Goal: Transaction & Acquisition: Purchase product/service

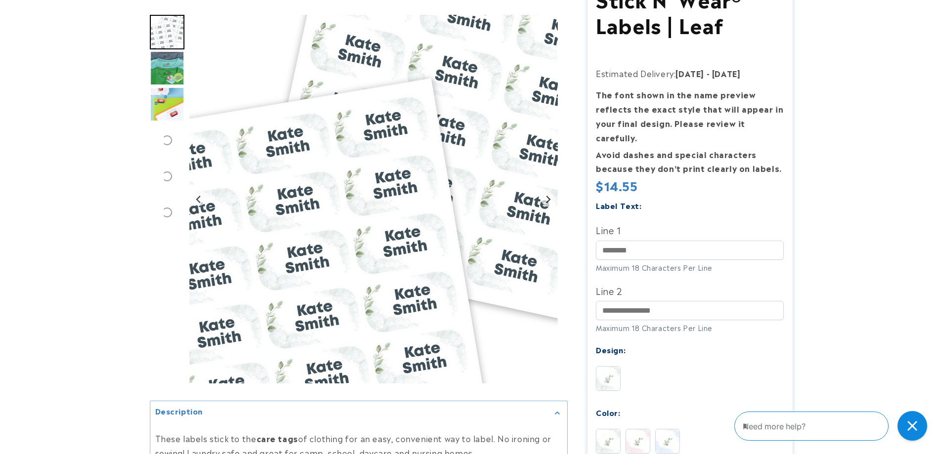
scroll to position [148, 0]
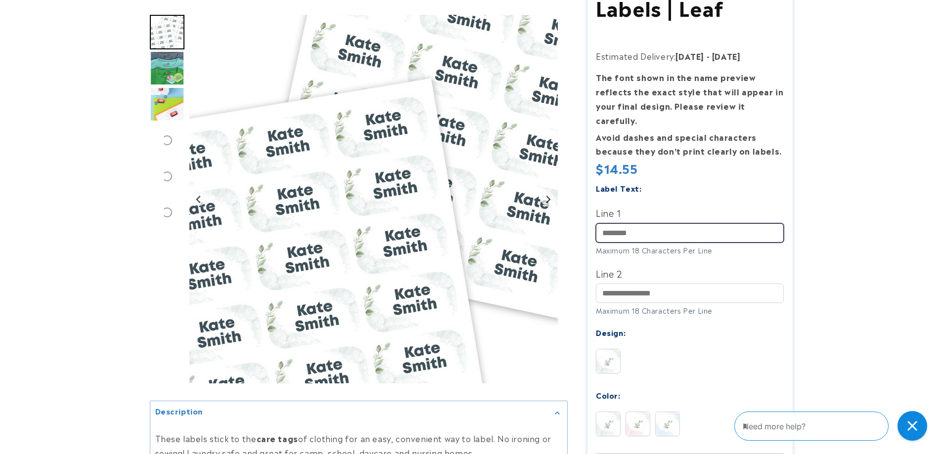
click at [660, 224] on input "Line 1" at bounding box center [690, 233] width 188 height 19
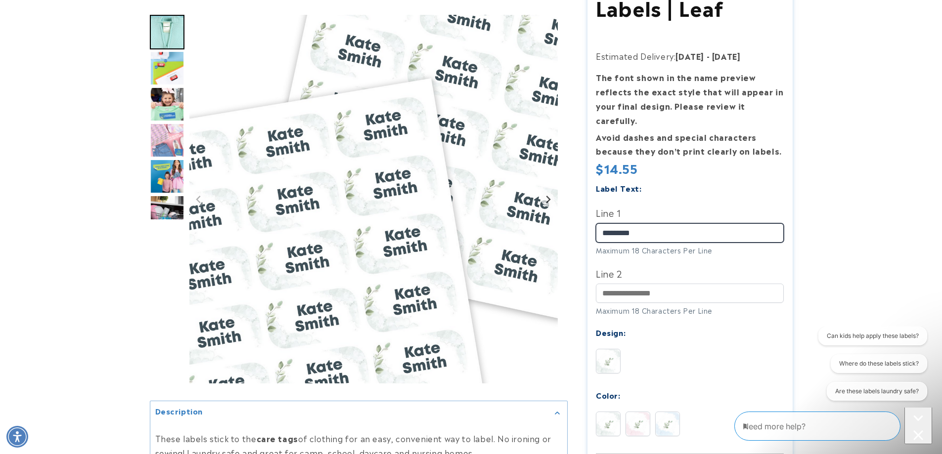
scroll to position [198, 0]
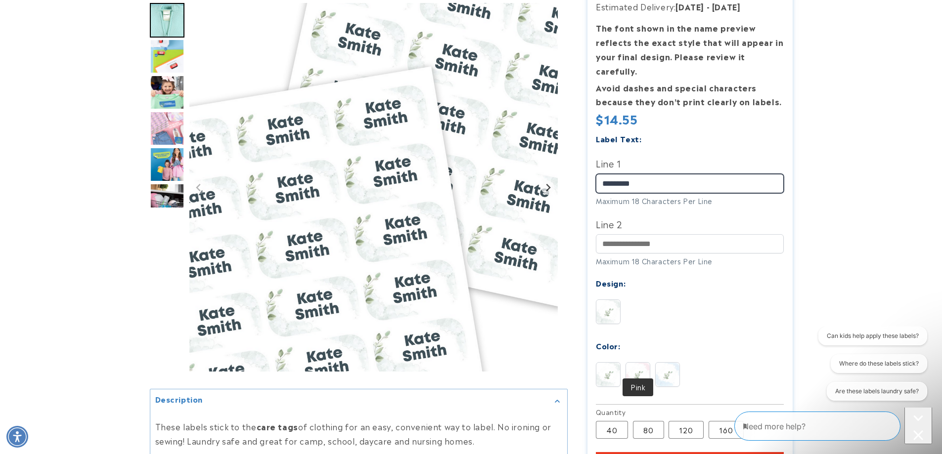
type input "*********"
click at [638, 363] on img at bounding box center [638, 375] width 24 height 24
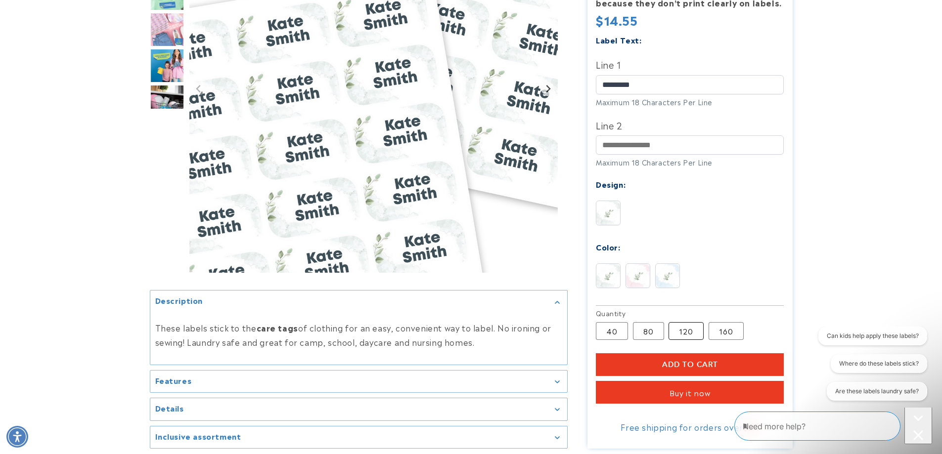
scroll to position [0, 0]
click at [692, 322] on label "120 Variant sold out or unavailable" at bounding box center [686, 331] width 35 height 18
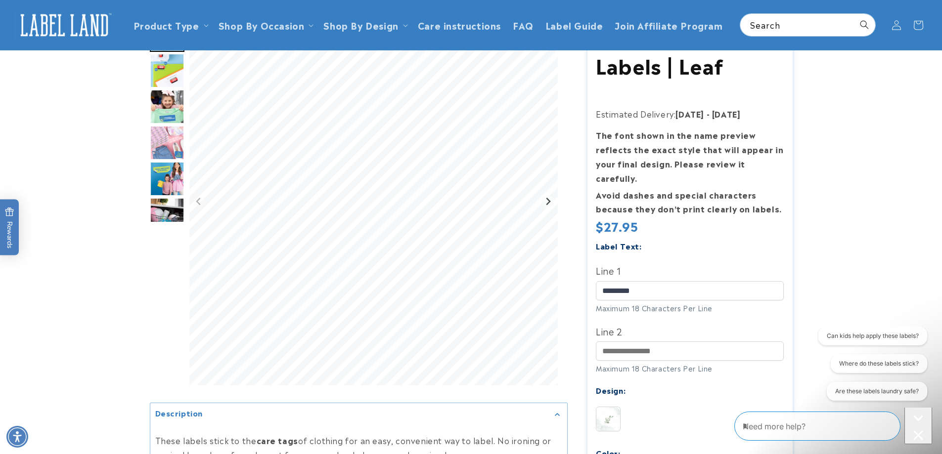
scroll to position [49, 0]
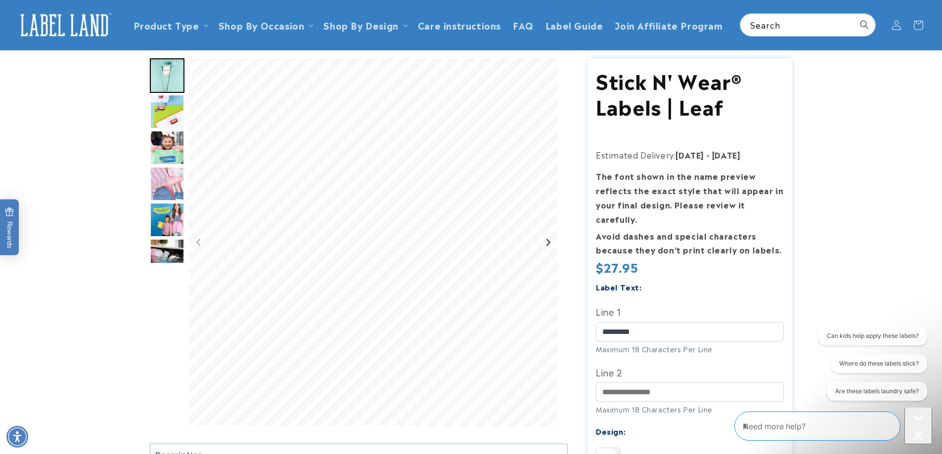
click at [168, 187] on img "Go to slide 5" at bounding box center [167, 184] width 35 height 35
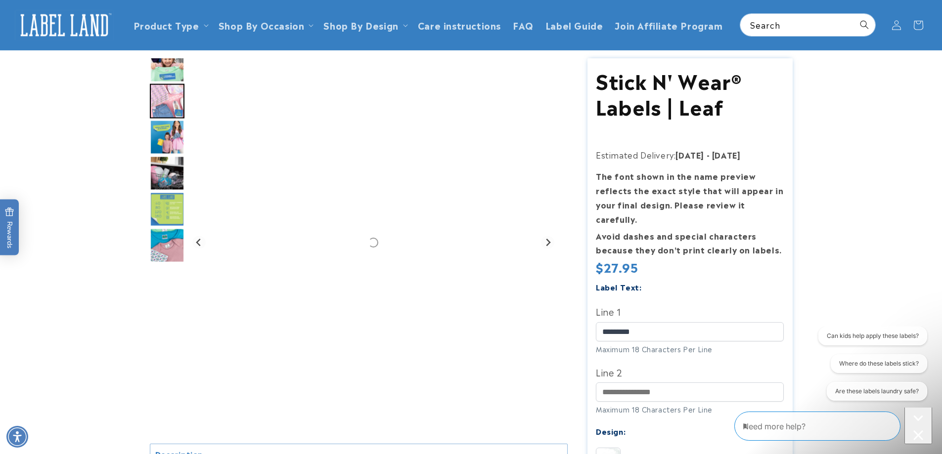
click at [162, 174] on img "Go to slide 7" at bounding box center [167, 173] width 35 height 35
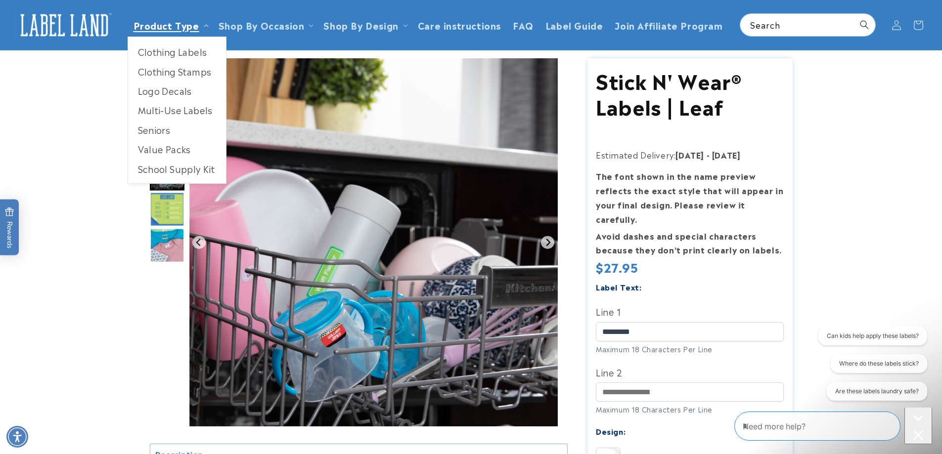
click at [175, 27] on link "Product Type" at bounding box center [167, 24] width 66 height 13
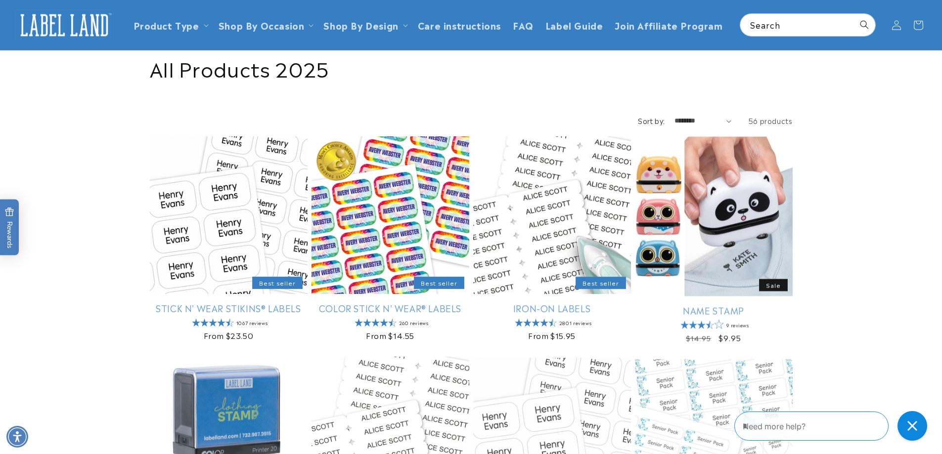
scroll to position [49, 0]
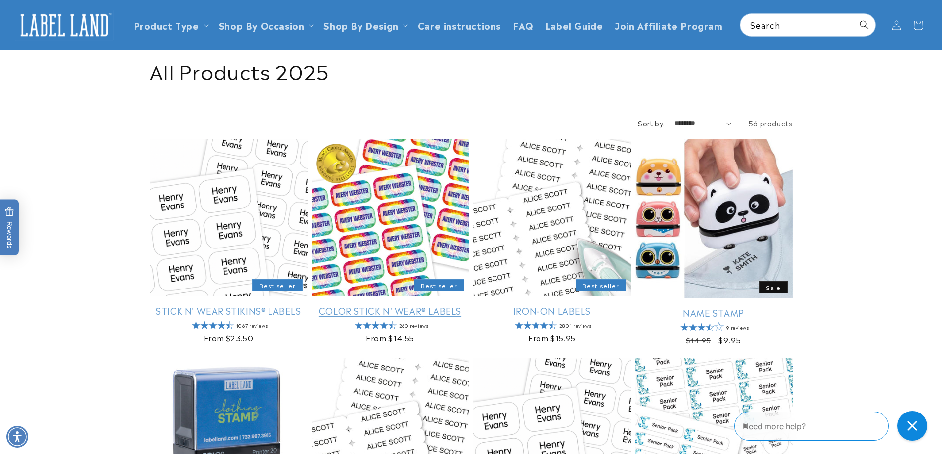
click at [397, 305] on link "Color Stick N' Wear® Labels" at bounding box center [391, 310] width 158 height 11
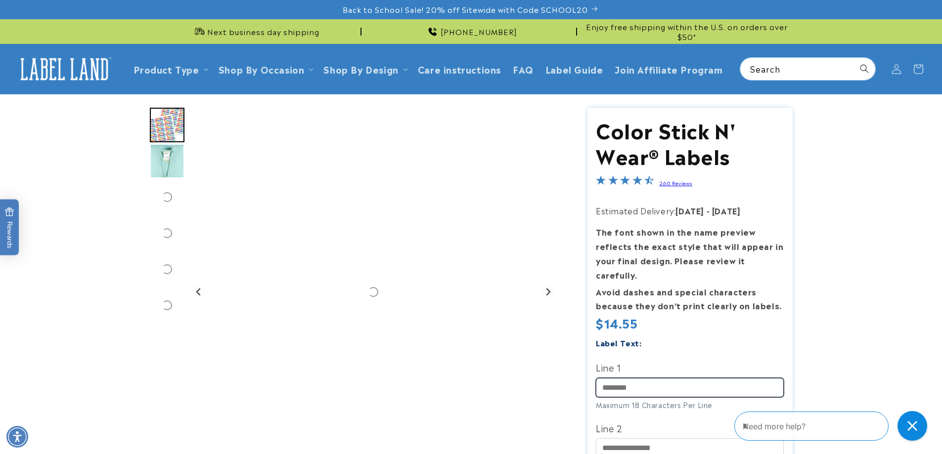
click at [695, 378] on input "Line 1" at bounding box center [690, 387] width 188 height 19
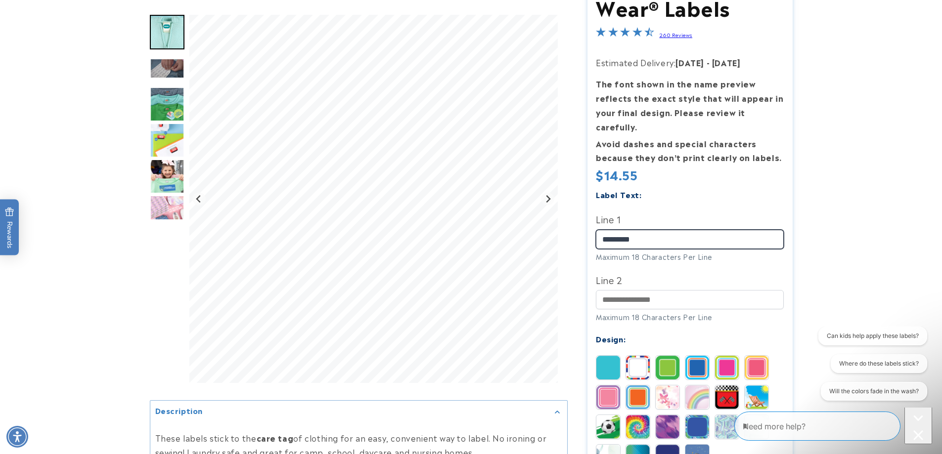
scroll to position [198, 0]
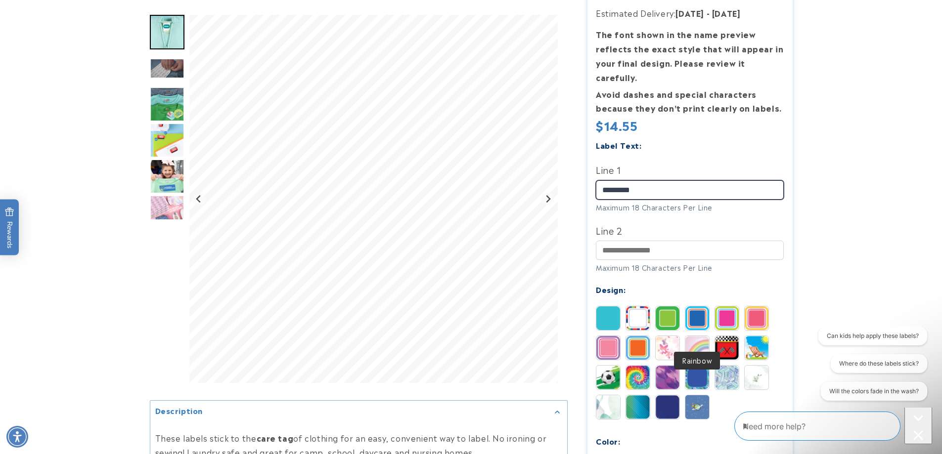
type input "*********"
click at [702, 336] on img at bounding box center [697, 348] width 24 height 24
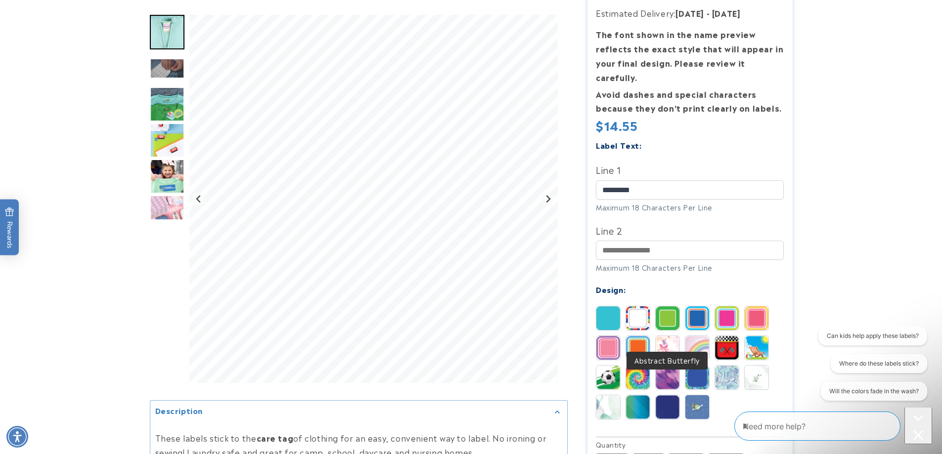
click at [664, 336] on img at bounding box center [668, 348] width 24 height 24
click at [726, 309] on img at bounding box center [727, 319] width 24 height 24
click at [601, 338] on img at bounding box center [608, 348] width 24 height 24
click at [166, 102] on img "Go to slide 4" at bounding box center [167, 104] width 35 height 35
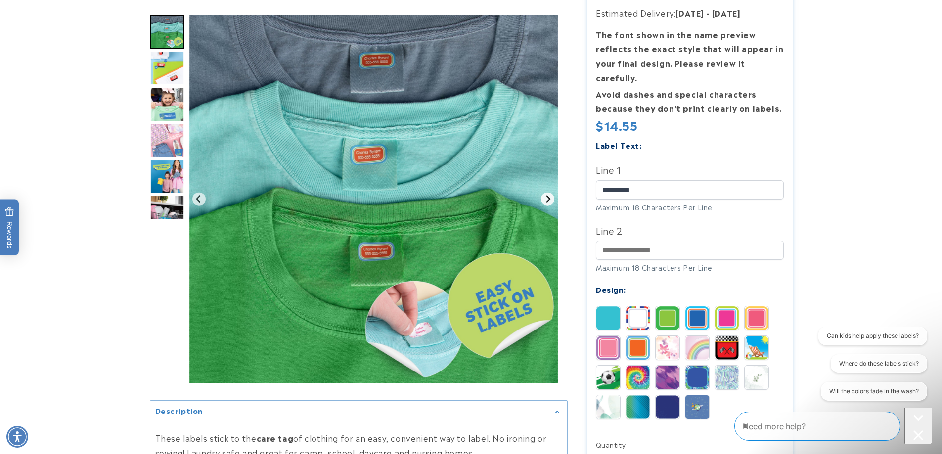
click at [549, 199] on icon "Next slide" at bounding box center [548, 198] width 4 height 7
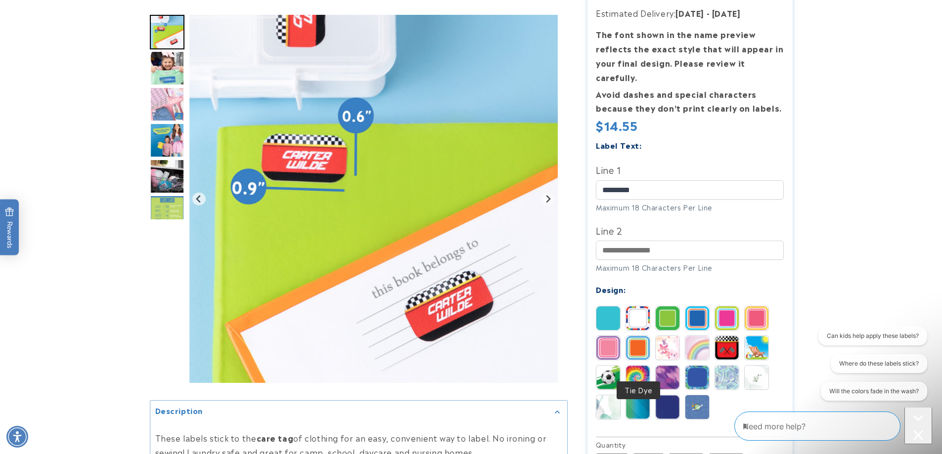
click at [640, 366] on img at bounding box center [638, 378] width 24 height 24
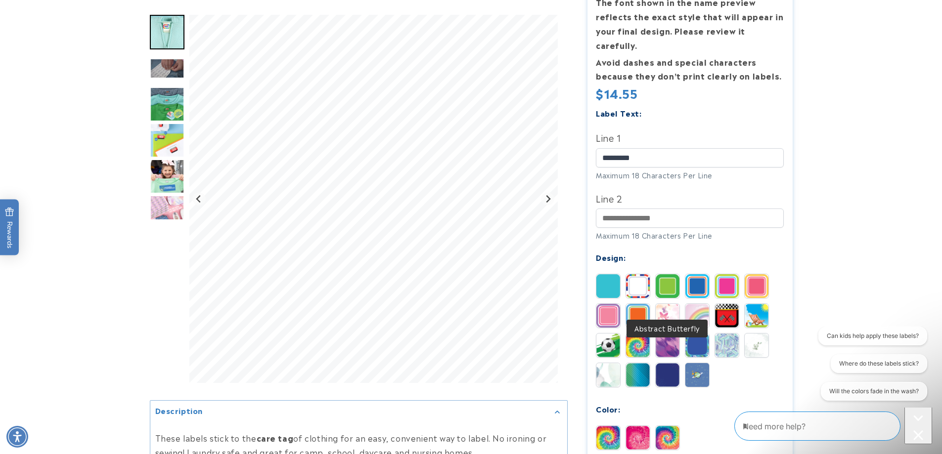
scroll to position [247, 0]
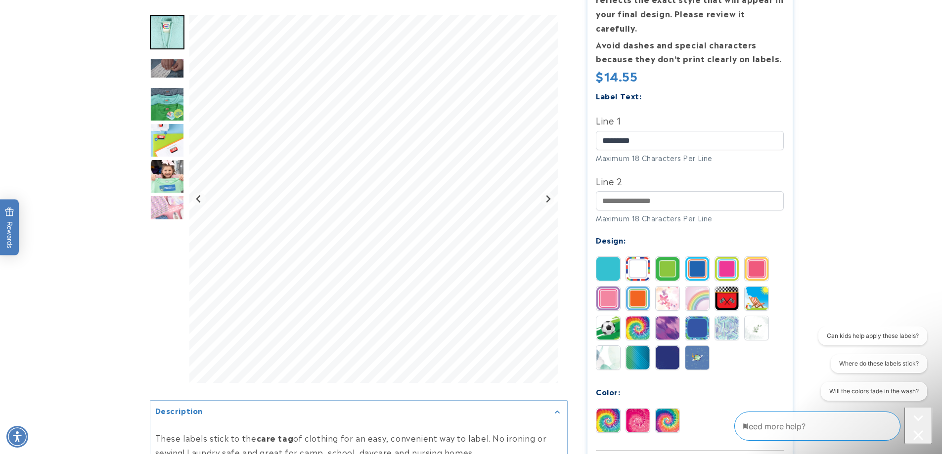
click at [637, 409] on img at bounding box center [638, 421] width 24 height 24
click at [609, 287] on img at bounding box center [608, 299] width 24 height 24
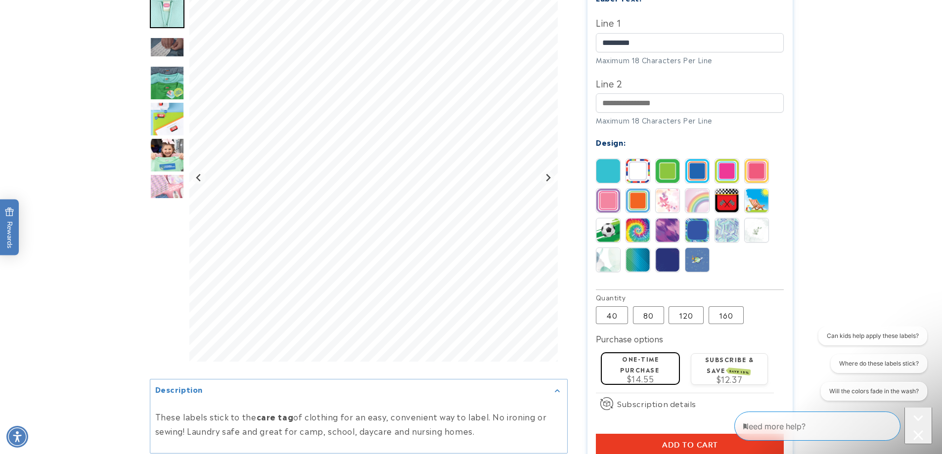
scroll to position [346, 0]
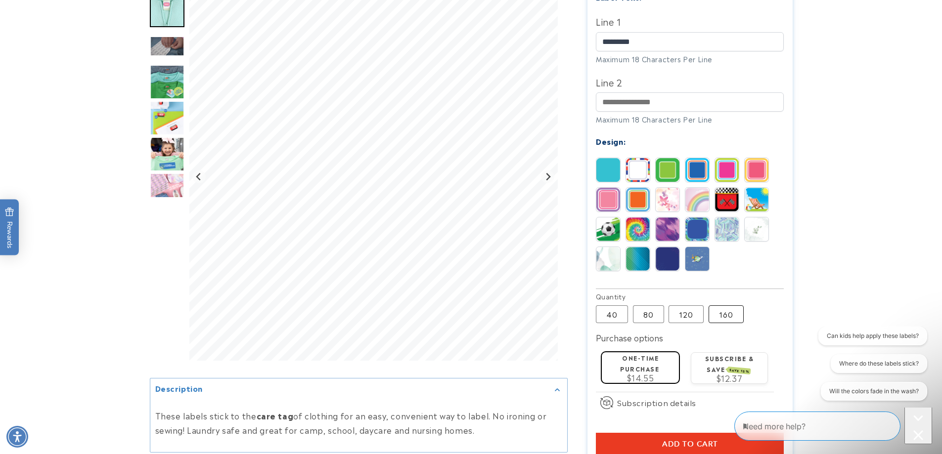
click at [720, 306] on label "160 Variant sold out or unavailable" at bounding box center [726, 315] width 35 height 18
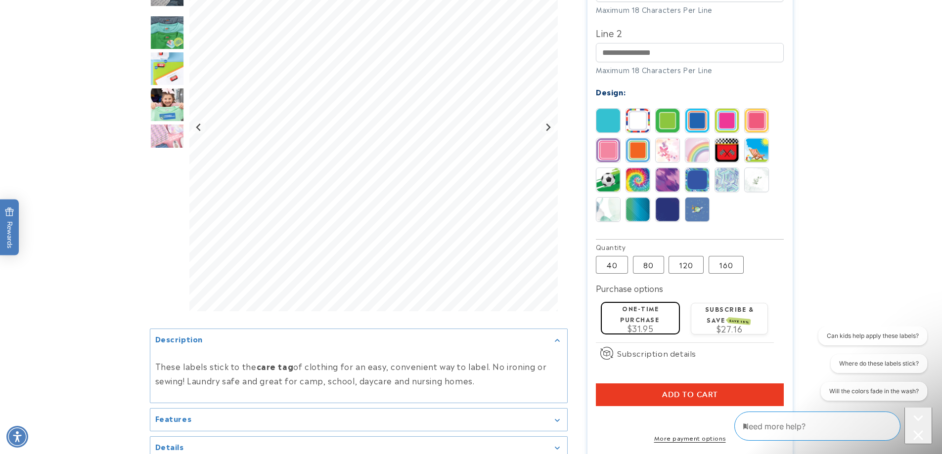
click at [729, 305] on label "Subscribe & save SAVE 15%" at bounding box center [729, 314] width 49 height 19
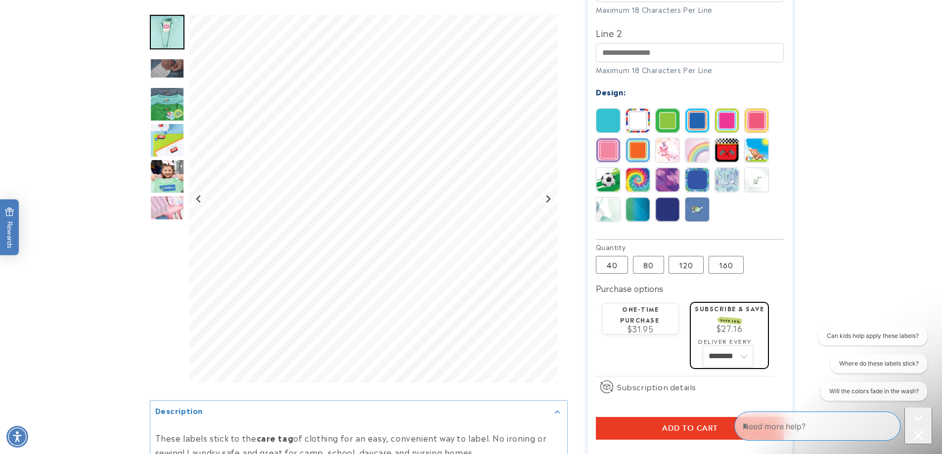
click at [747, 346] on select "******** ********" at bounding box center [727, 356] width 49 height 21
select select "**********"
click at [703, 346] on select "******** ********" at bounding box center [727, 356] width 49 height 21
click at [644, 256] on label "80 Variant sold out or unavailable" at bounding box center [648, 265] width 31 height 18
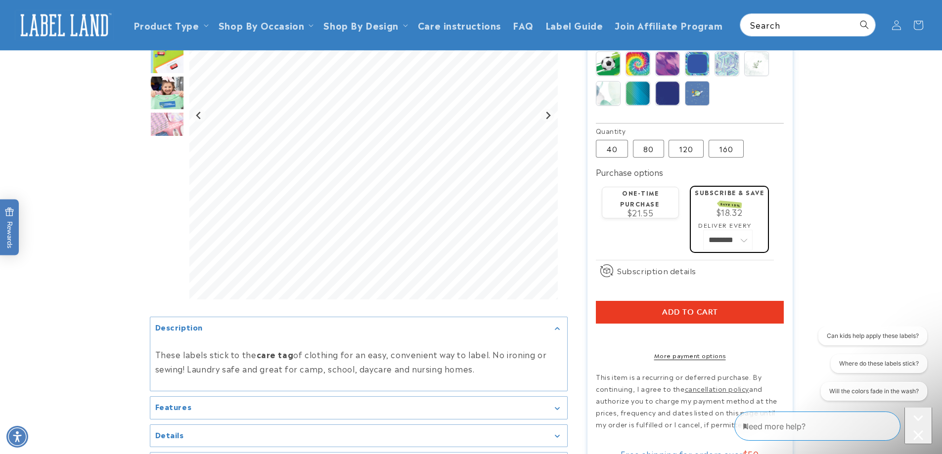
scroll to position [495, 0]
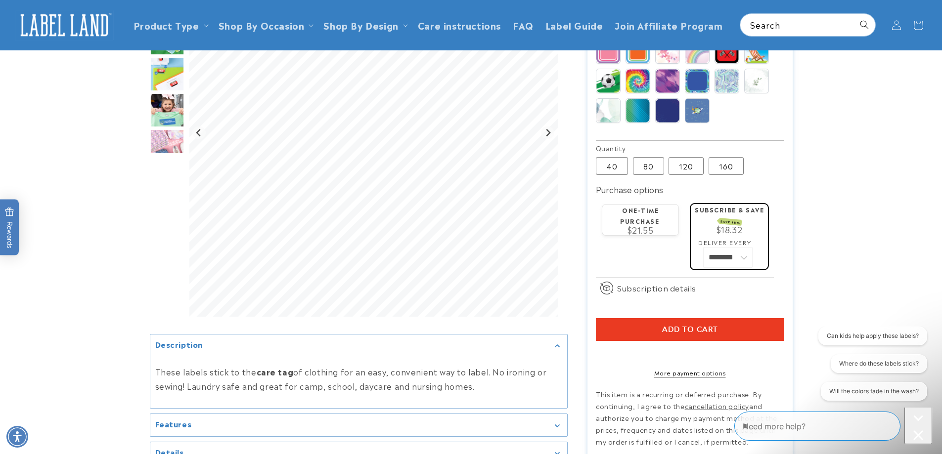
click at [659, 206] on label "One-time purchase" at bounding box center [639, 215] width 39 height 19
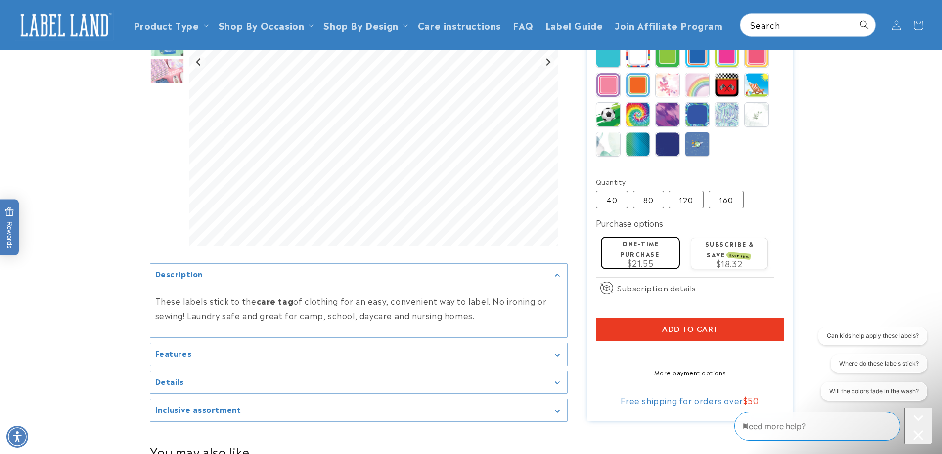
scroll to position [396, 0]
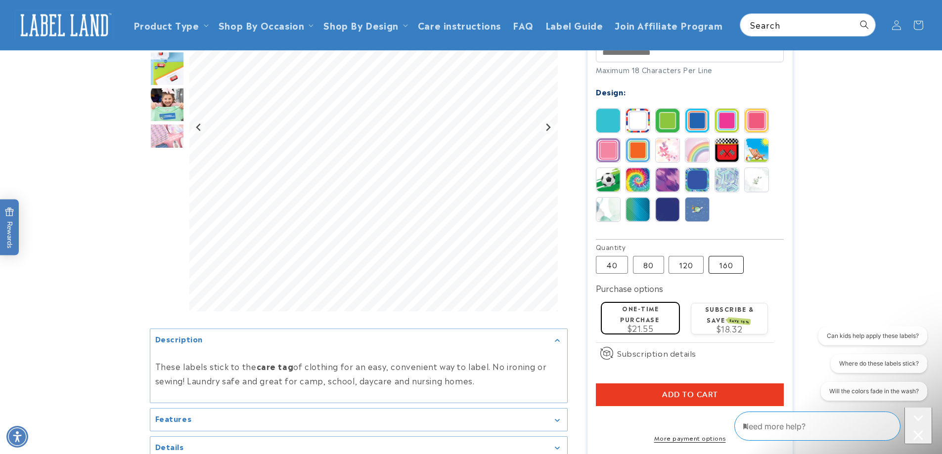
click at [725, 256] on label "160 Variant sold out or unavailable" at bounding box center [726, 265] width 35 height 18
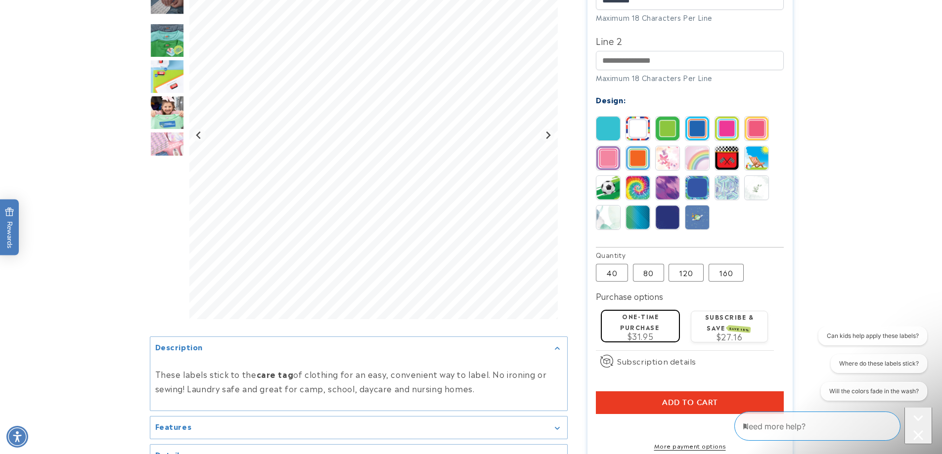
scroll to position [396, 0]
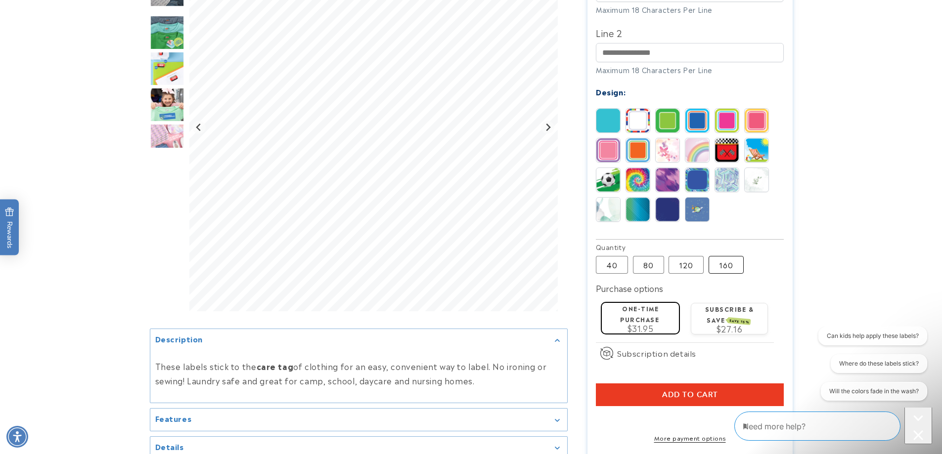
drag, startPoint x: 682, startPoint y: 249, endPoint x: 717, endPoint y: 257, distance: 35.6
click at [683, 256] on label "120 Variant sold out or unavailable" at bounding box center [686, 265] width 35 height 18
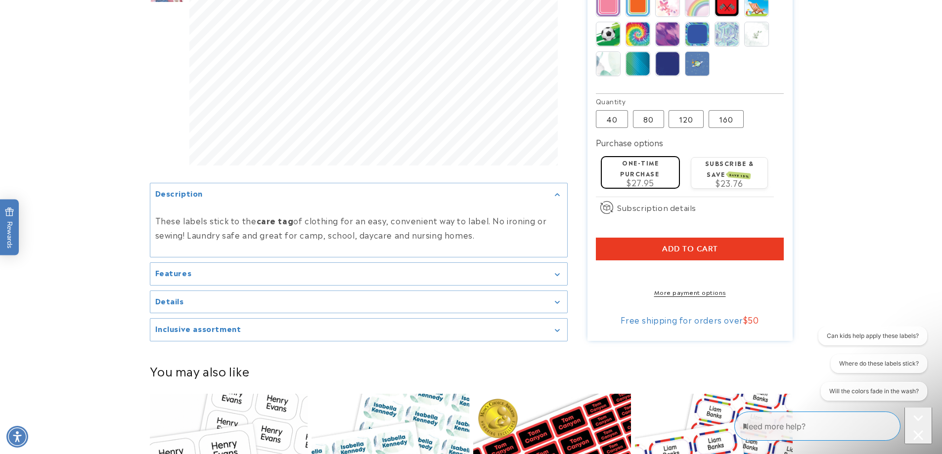
scroll to position [544, 0]
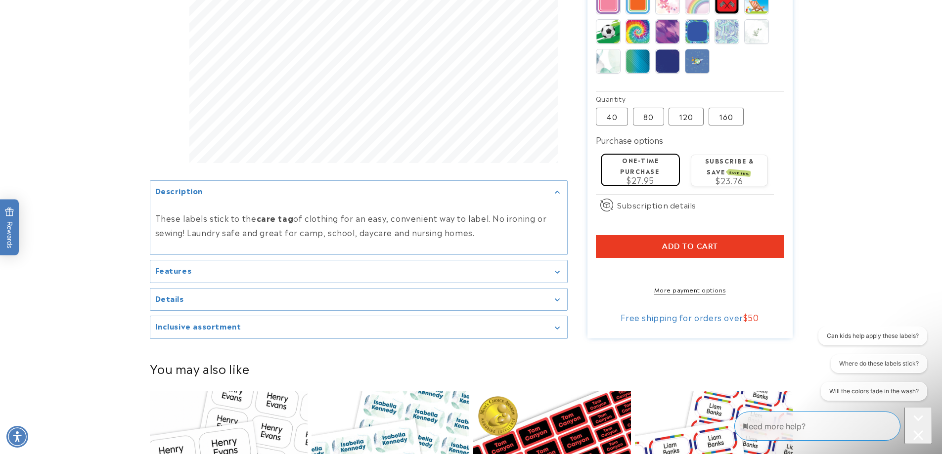
click at [705, 242] on span "Add to cart" at bounding box center [690, 246] width 56 height 9
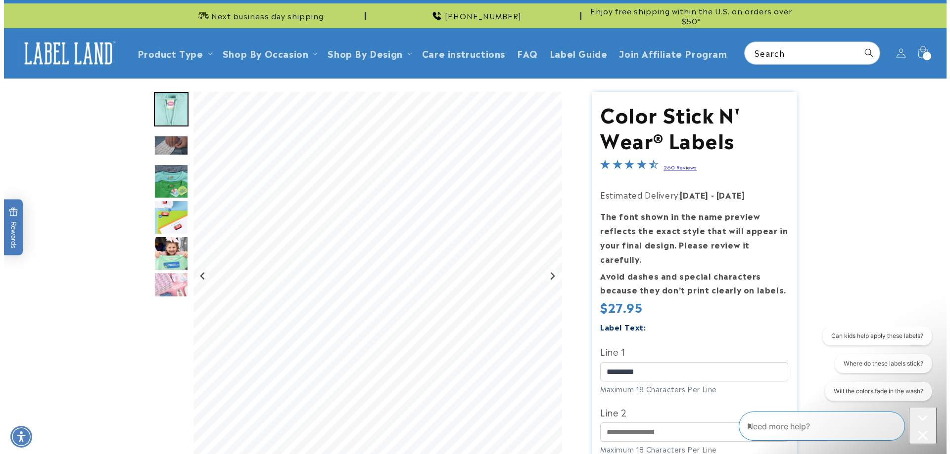
scroll to position [0, 0]
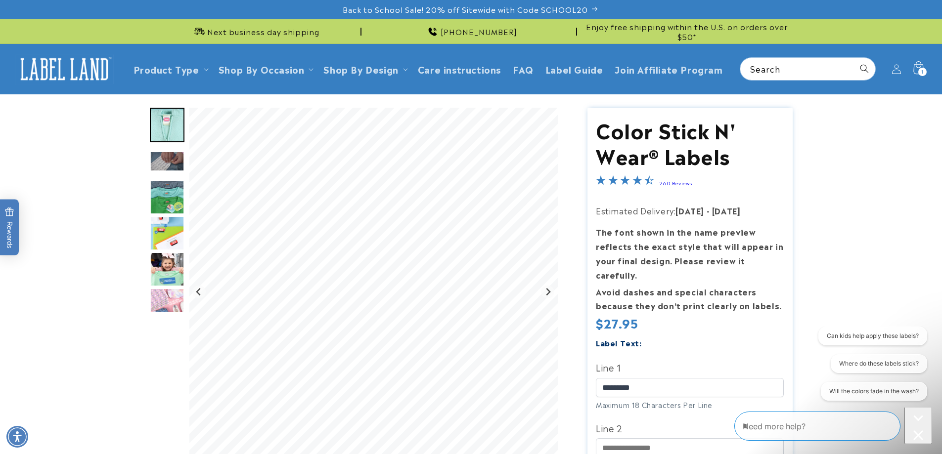
click at [920, 66] on icon at bounding box center [918, 68] width 23 height 23
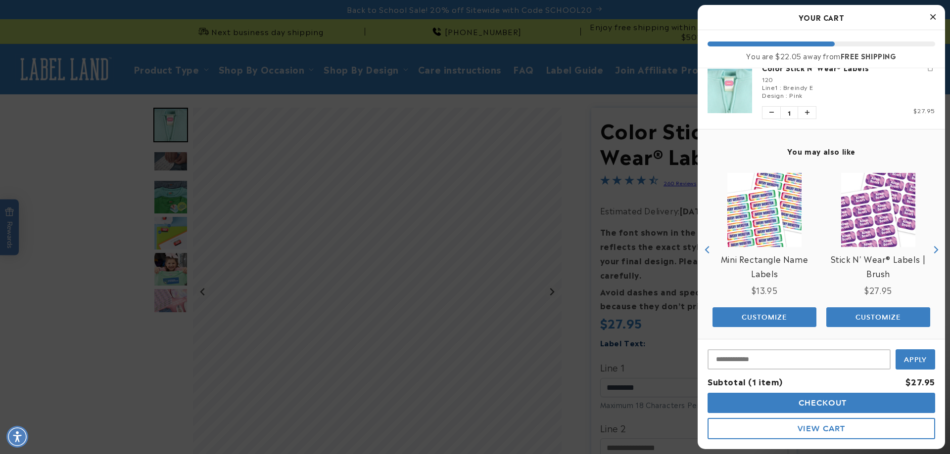
scroll to position [23, 0]
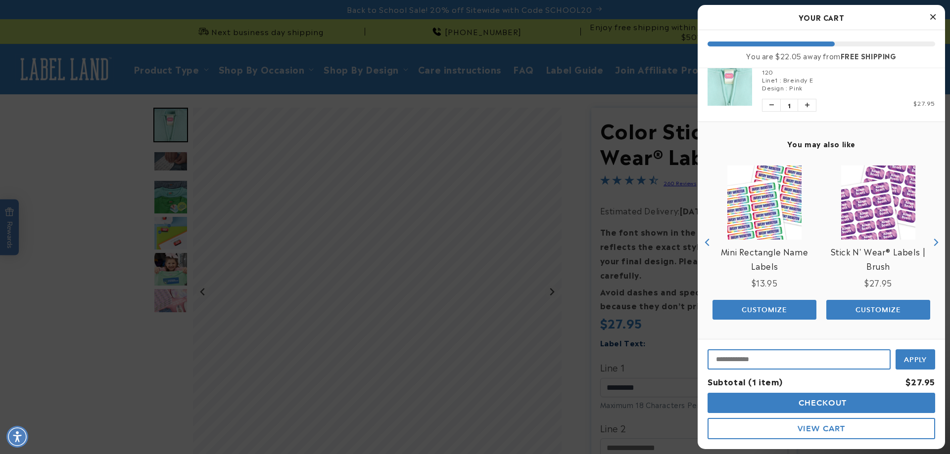
click at [781, 356] on input "Input Discount" at bounding box center [798, 360] width 183 height 20
type input "**********"
click at [912, 361] on span "Apply" at bounding box center [915, 359] width 23 height 9
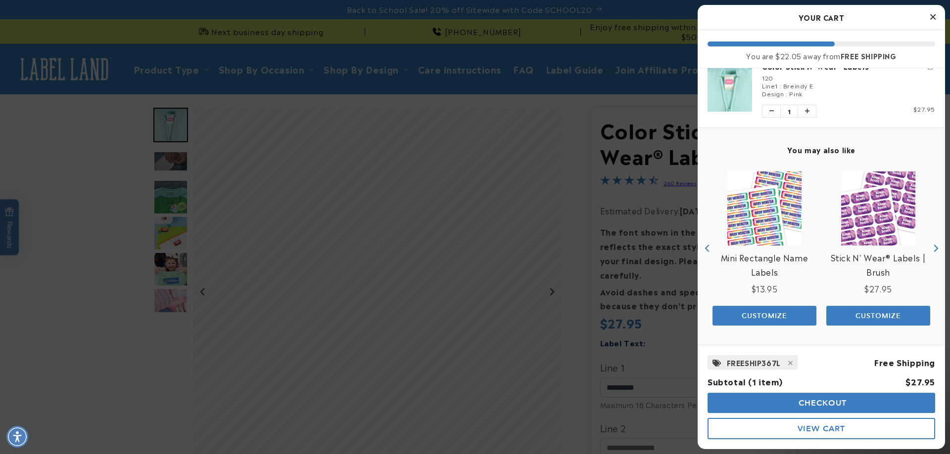
click at [821, 406] on span "Checkout" at bounding box center [821, 403] width 51 height 9
